Goal: Task Accomplishment & Management: Manage account settings

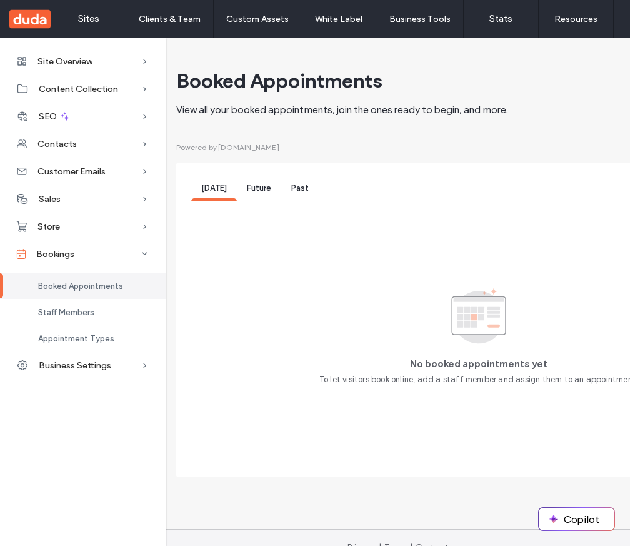
click at [291, 188] on span "Past" at bounding box center [300, 187] width 18 height 9
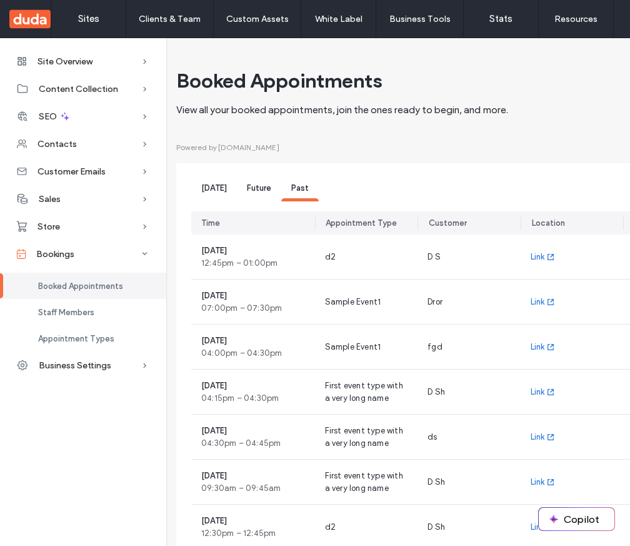
click at [256, 189] on span "Future" at bounding box center [259, 187] width 24 height 9
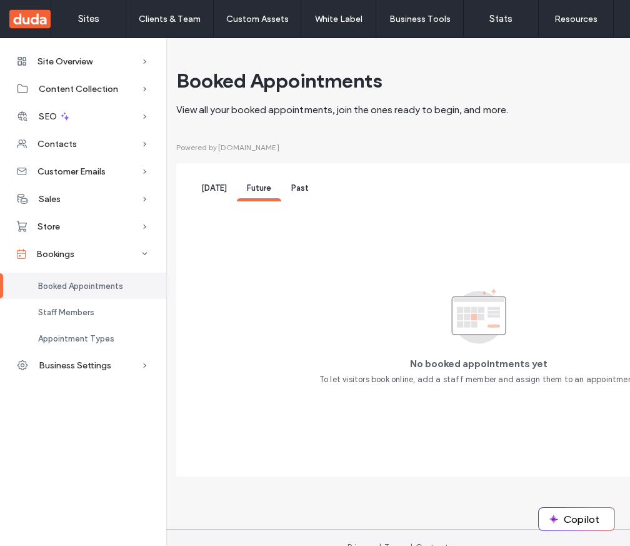
click at [204, 193] on span "Today" at bounding box center [214, 187] width 26 height 9
click at [299, 189] on span "Past" at bounding box center [300, 187] width 18 height 9
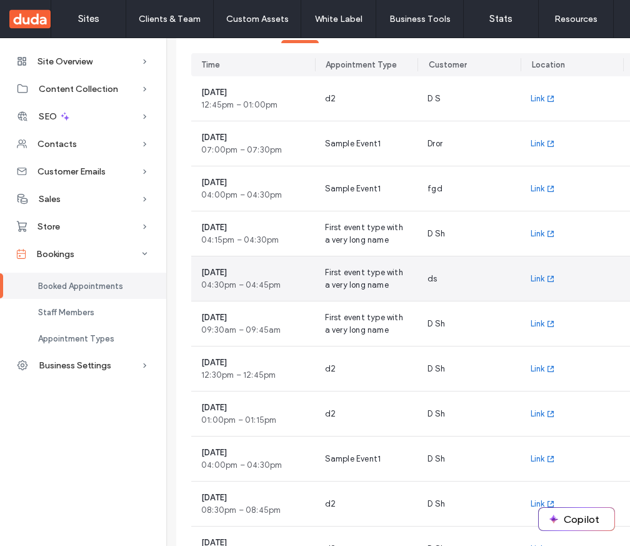
scroll to position [158, 0]
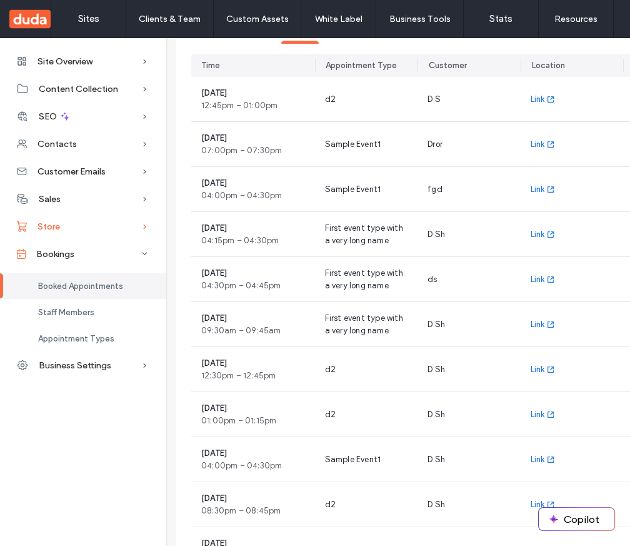
click at [58, 227] on span "Store" at bounding box center [49, 226] width 23 height 11
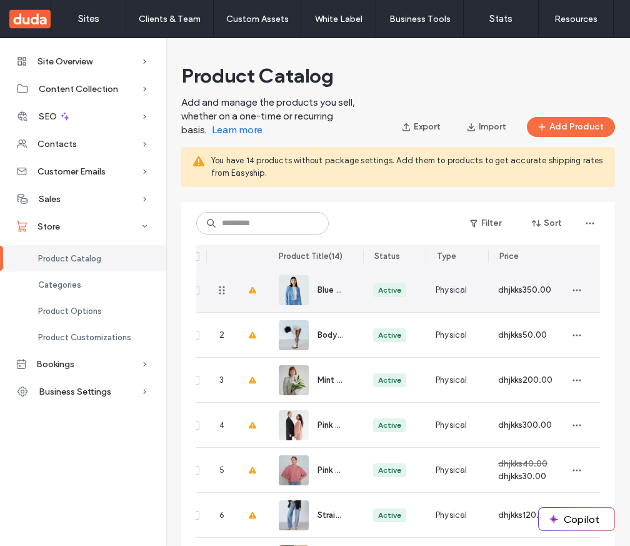
scroll to position [0, 25]
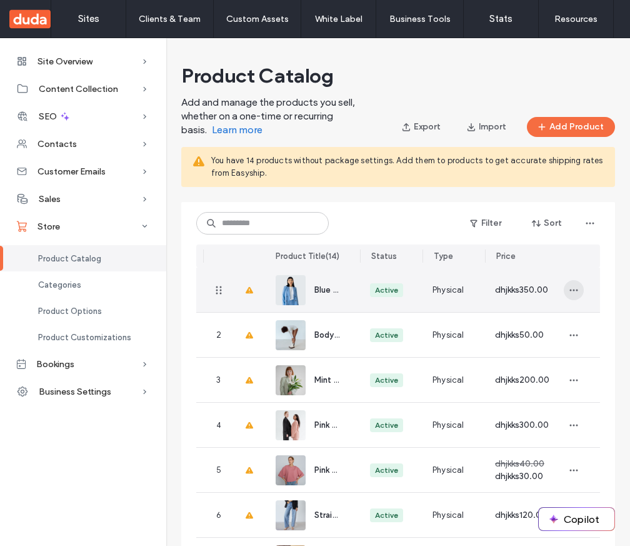
click at [569, 291] on icon "button" at bounding box center [574, 290] width 10 height 10
click at [342, 291] on div "Blue Cotton Costume" at bounding box center [313, 290] width 94 height 44
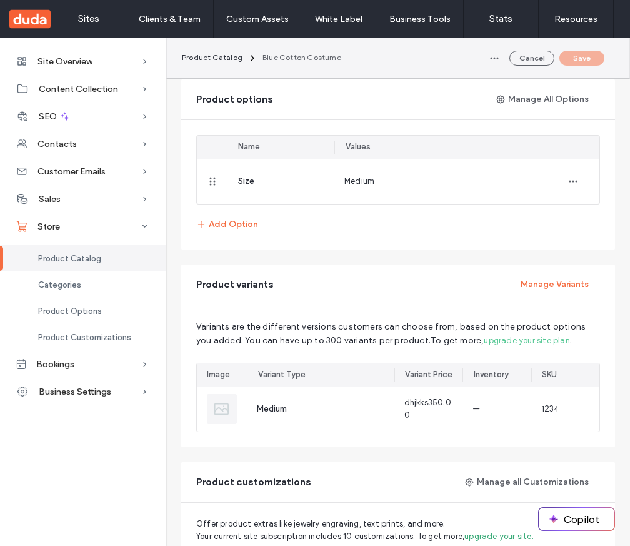
scroll to position [685, 0]
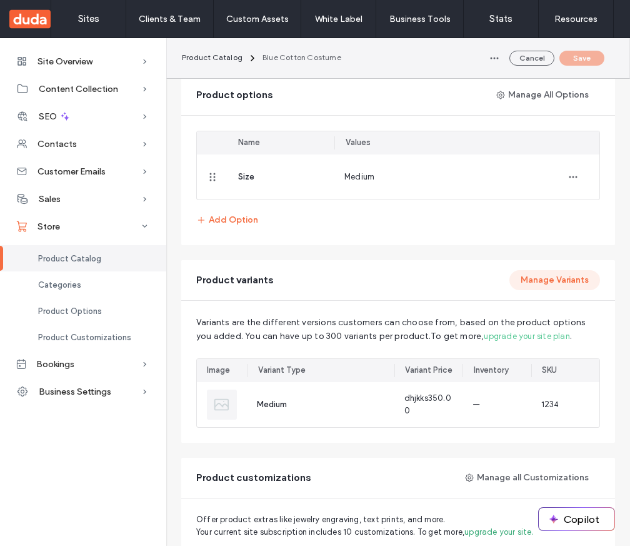
click at [561, 279] on button "Manage Variants" at bounding box center [555, 280] width 91 height 20
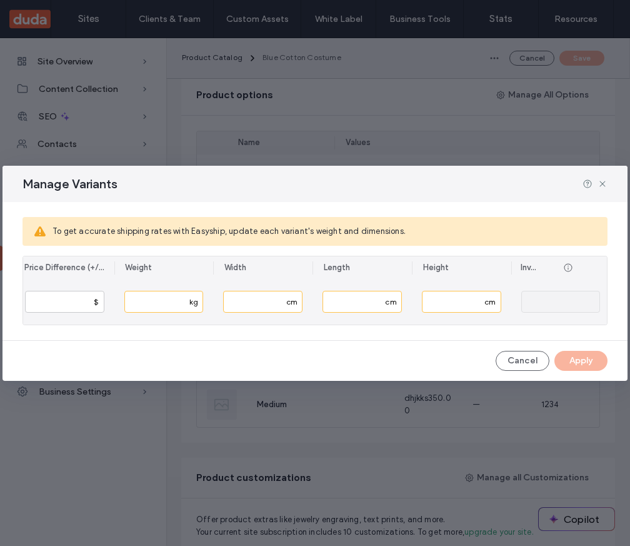
scroll to position [0, 0]
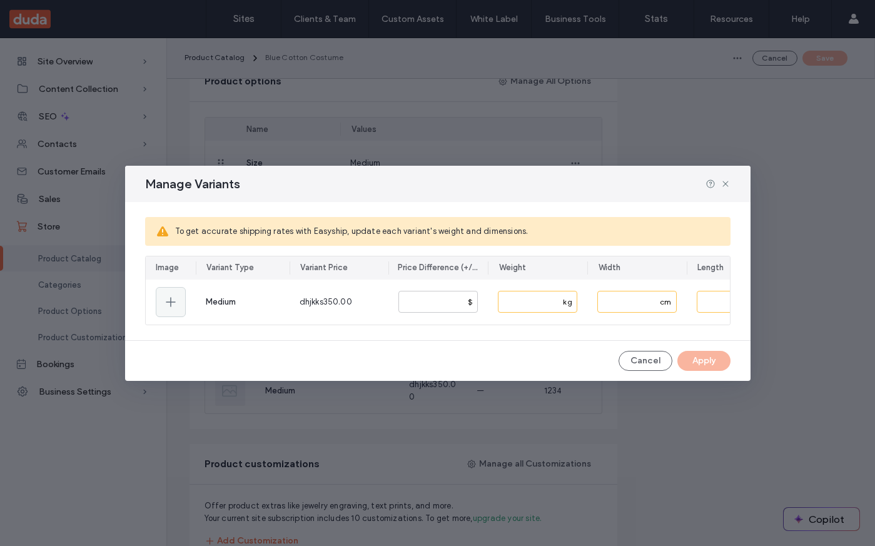
click at [630, 320] on div "Manage Variants To get accurate shipping rates with Easyship, update each varia…" at bounding box center [437, 273] width 875 height 546
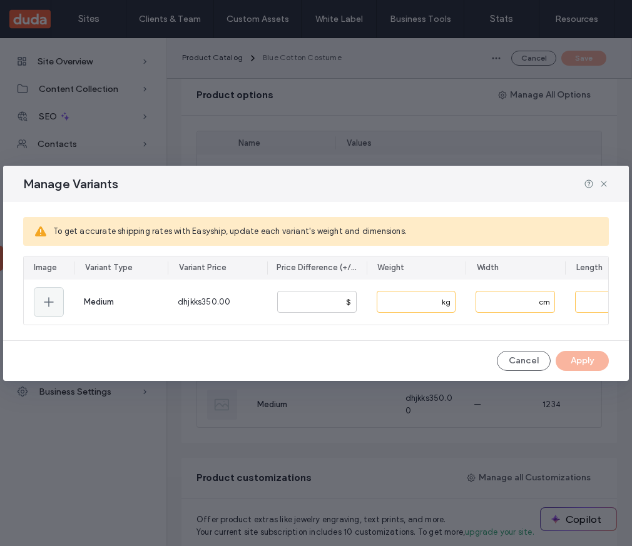
click at [629, 309] on div "Manage Variants To get accurate shipping rates with Easyship, update each varia…" at bounding box center [316, 273] width 632 height 546
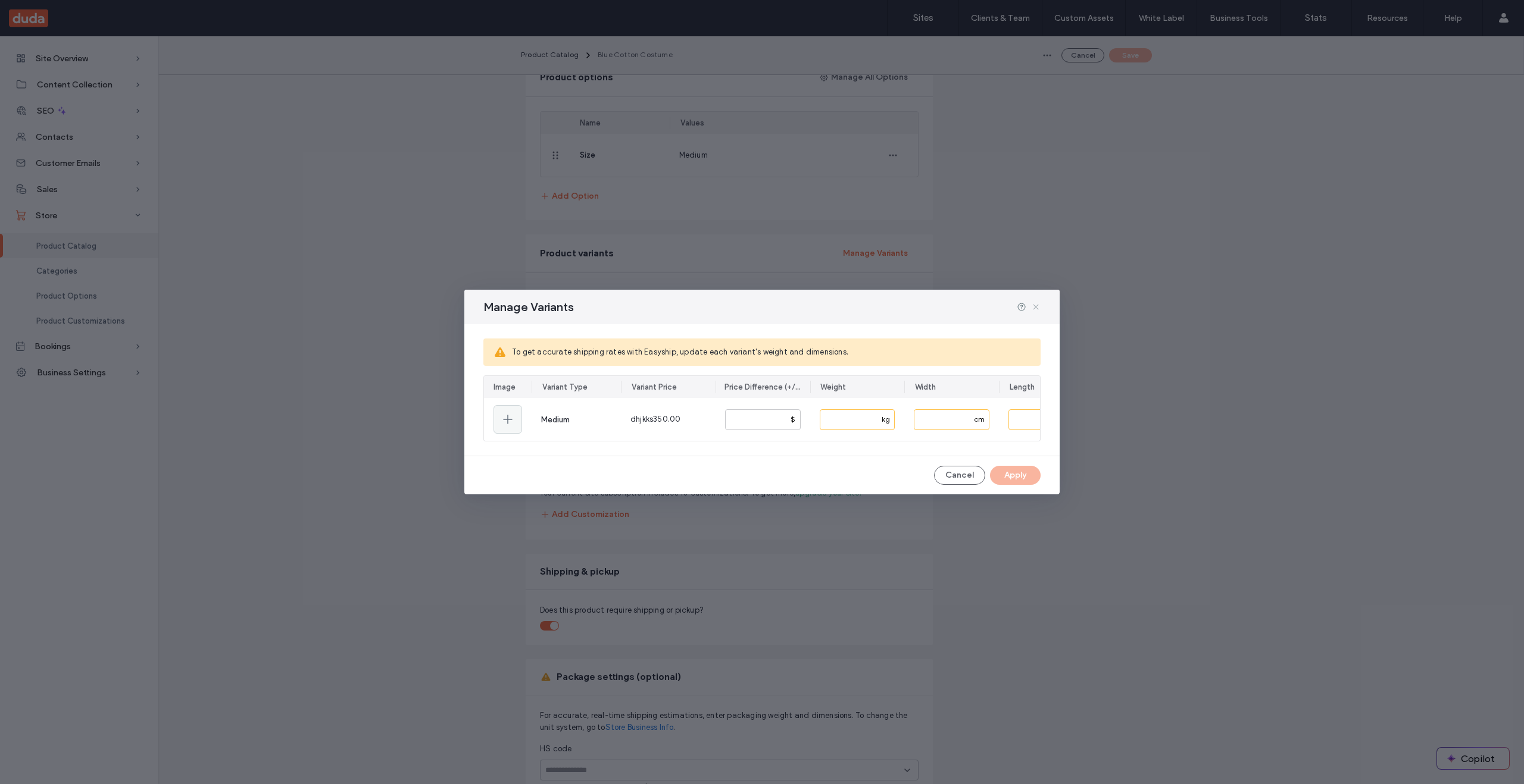
click at [600, 303] on icon at bounding box center [1036, 307] width 10 height 10
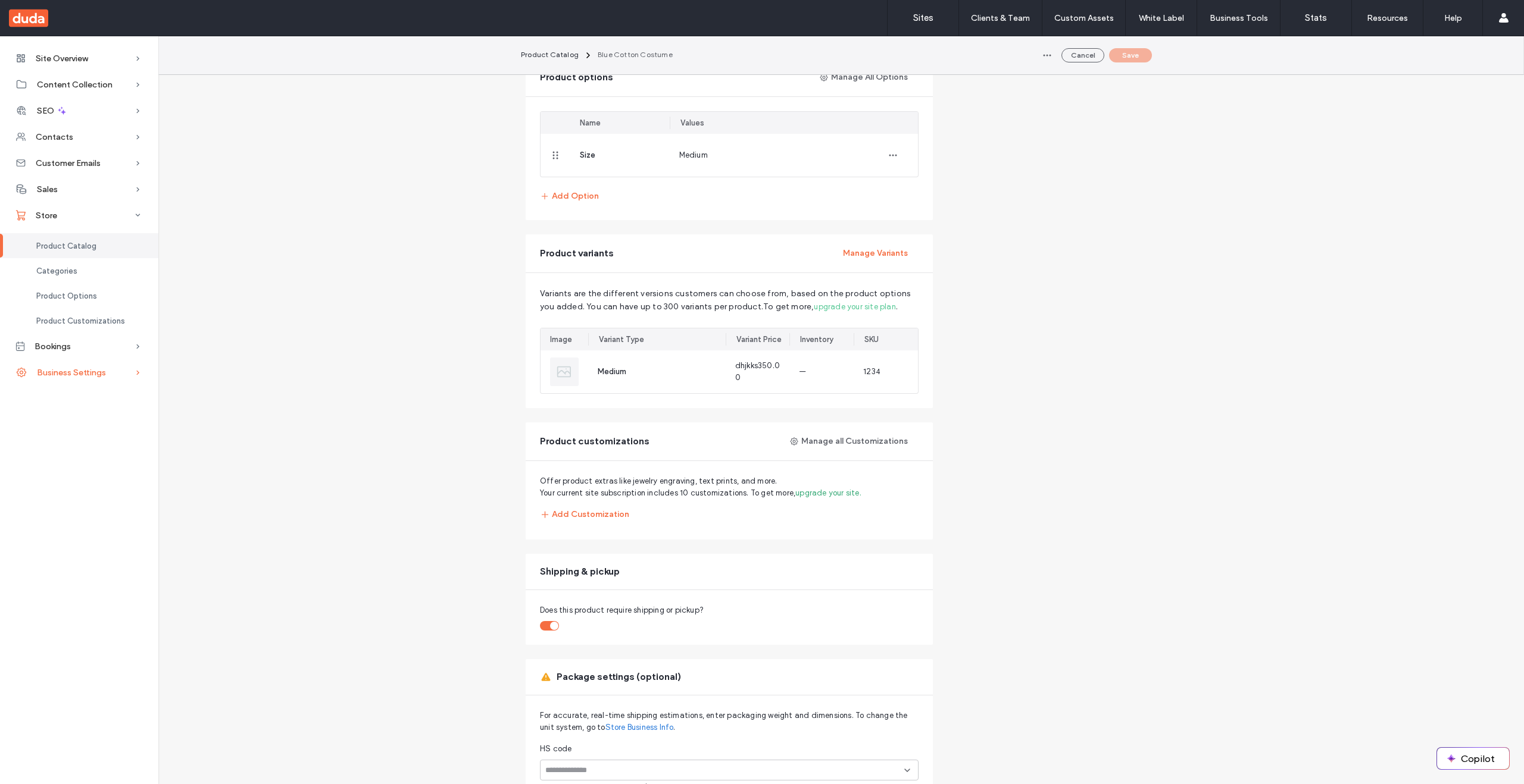
drag, startPoint x: 46, startPoint y: 346, endPoint x: 75, endPoint y: 336, distance: 30.7
click at [46, 346] on span "Bookings" at bounding box center [52, 346] width 36 height 10
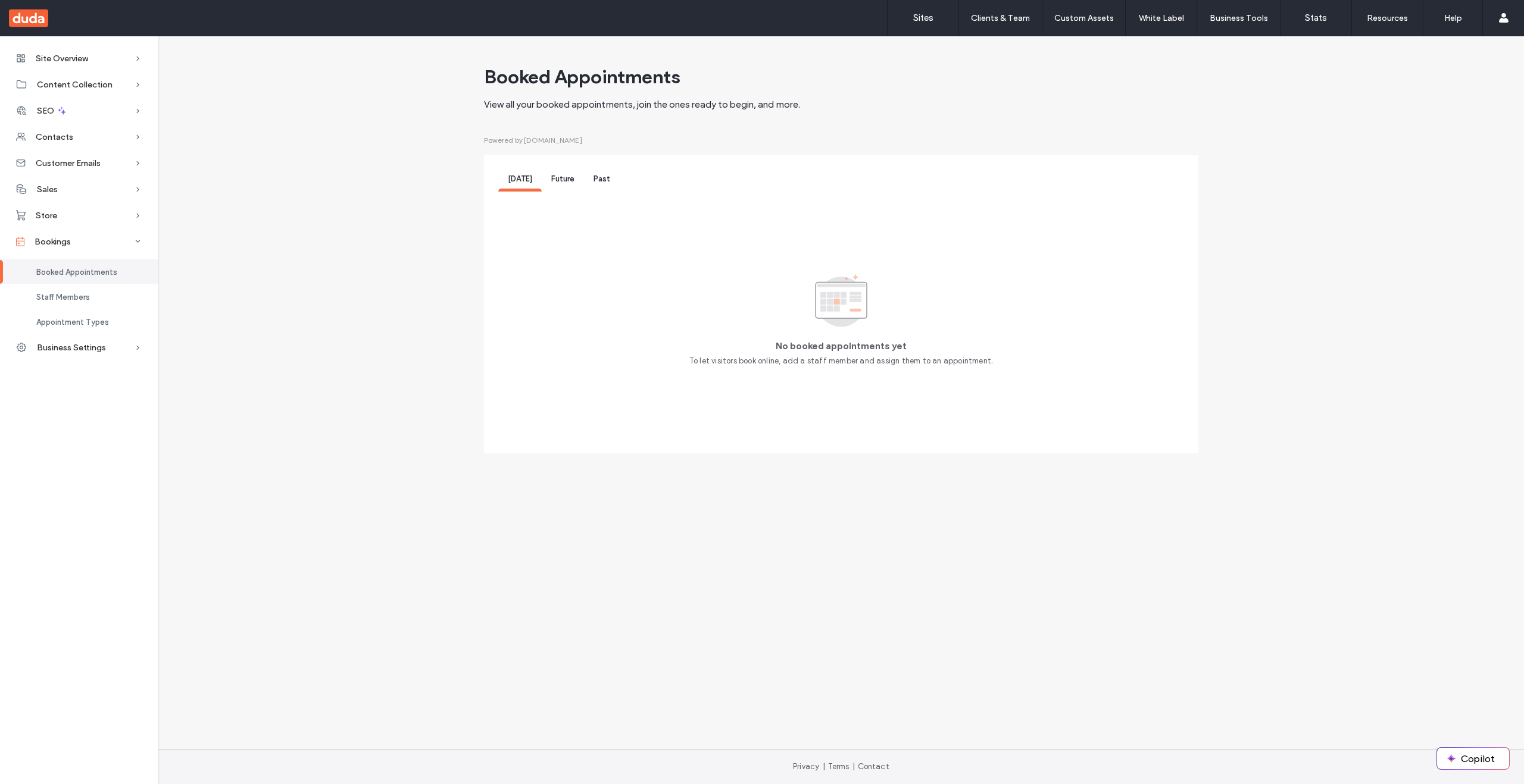
click at [564, 186] on div "Future" at bounding box center [563, 180] width 42 height 22
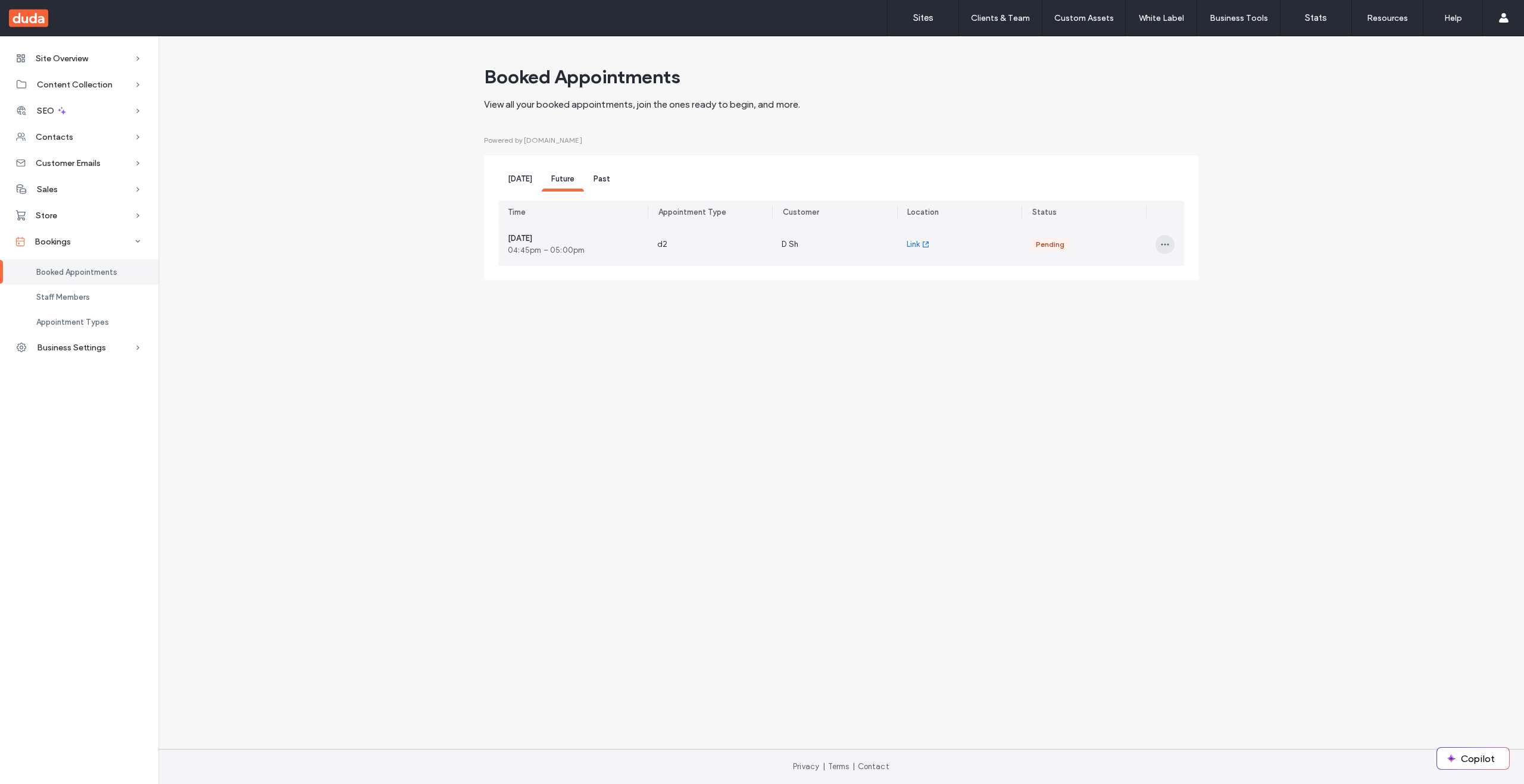
click at [600, 245] on span "button" at bounding box center [1165, 245] width 19 height 19
click at [600, 273] on span "Accept" at bounding box center [1193, 275] width 28 height 12
click at [600, 245] on icon "button" at bounding box center [1165, 245] width 10 height 10
click at [600, 278] on span "Reschedule" at bounding box center [1200, 275] width 42 height 12
